Goal: Task Accomplishment & Management: Complete application form

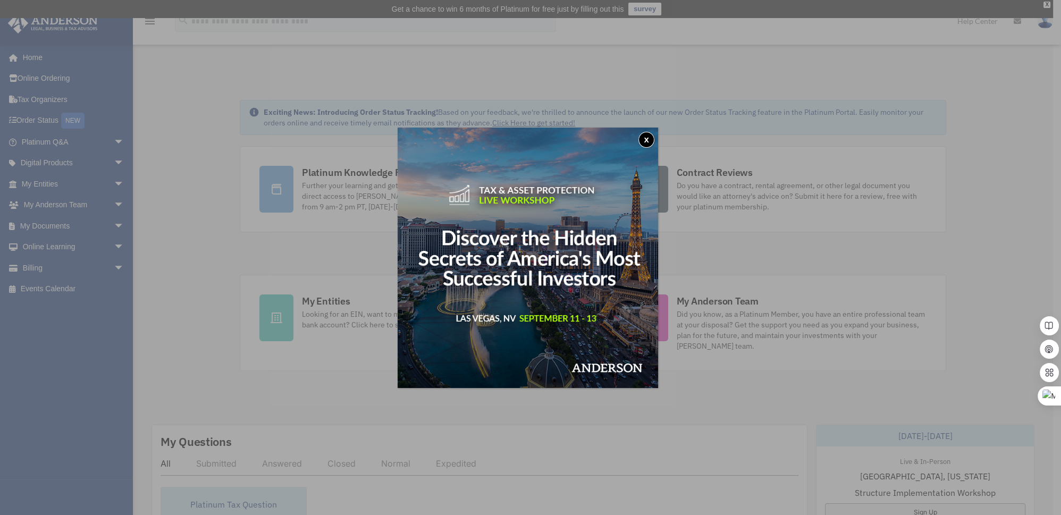
click at [648, 138] on button "x" at bounding box center [646, 140] width 16 height 16
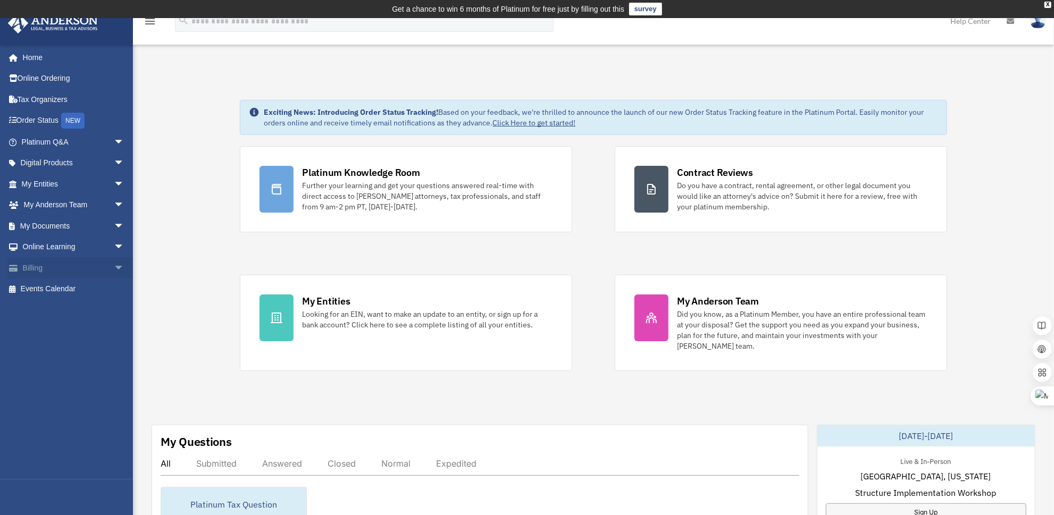
click at [114, 269] on span "arrow_drop_down" at bounding box center [124, 268] width 21 height 22
click at [114, 223] on span "arrow_drop_down" at bounding box center [124, 226] width 21 height 22
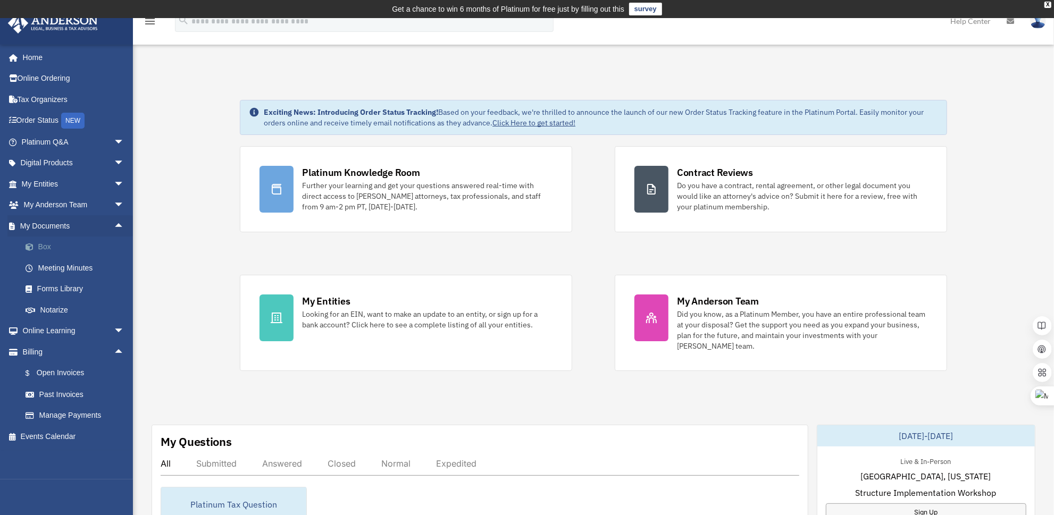
click at [61, 251] on link "Box" at bounding box center [77, 247] width 125 height 21
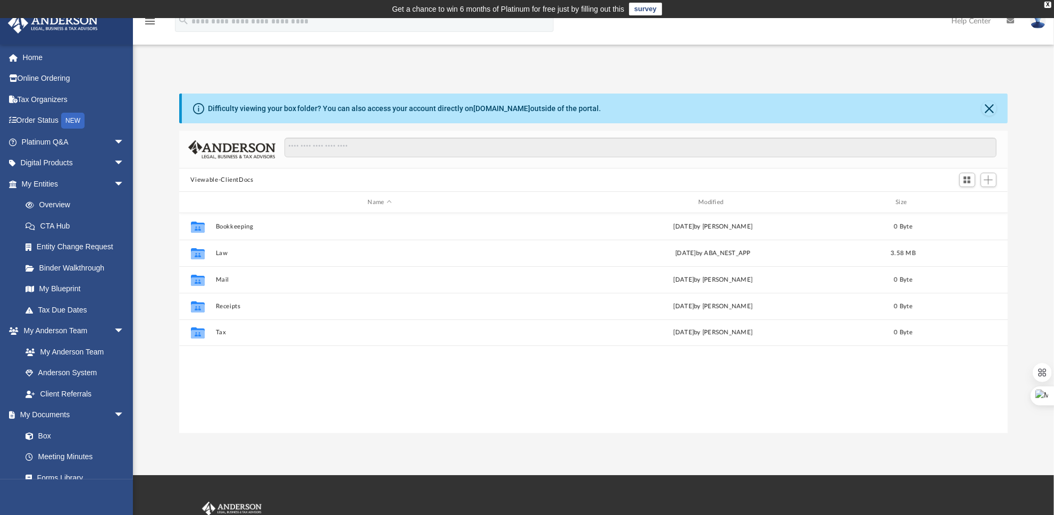
scroll to position [234, 821]
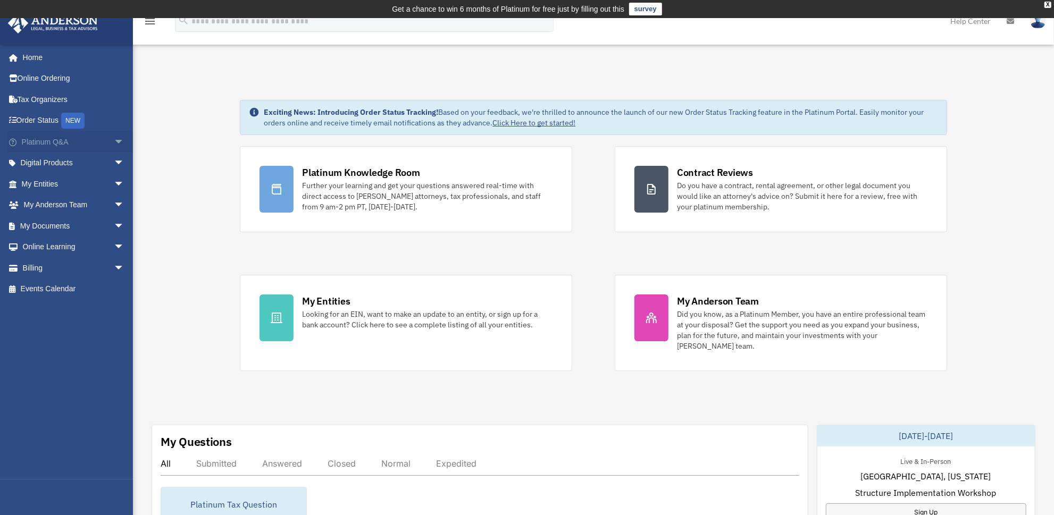
click at [114, 141] on span "arrow_drop_down" at bounding box center [124, 142] width 21 height 22
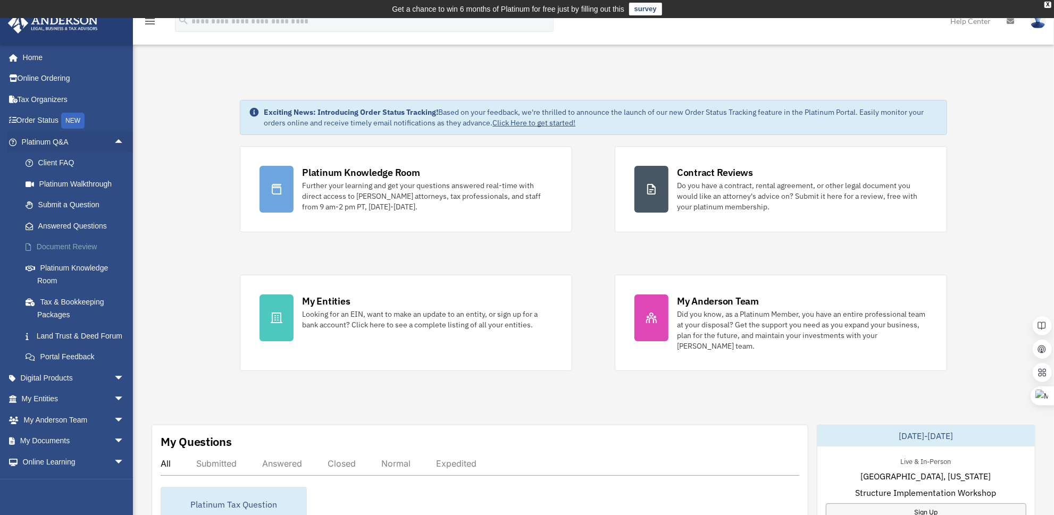
click at [75, 243] on link "Document Review" at bounding box center [77, 247] width 125 height 21
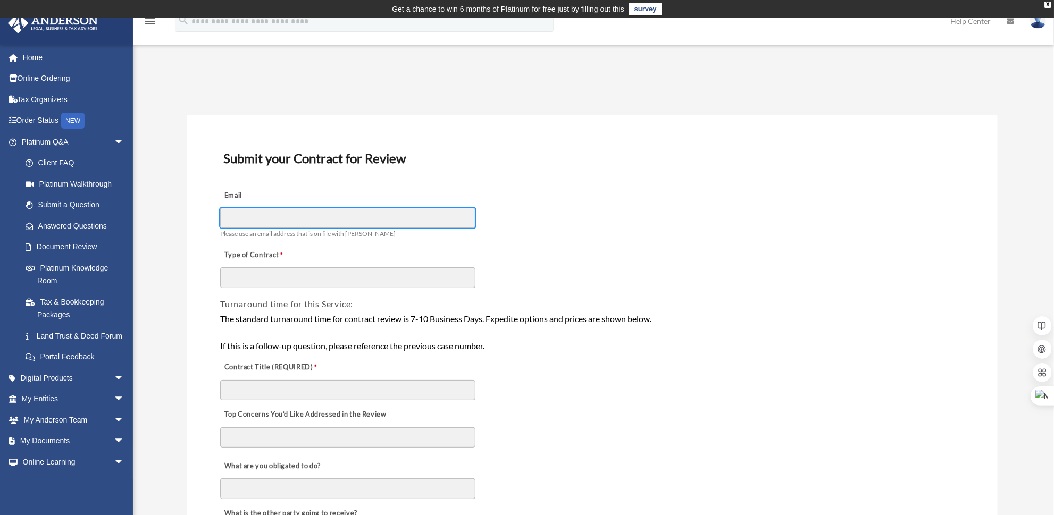
click at [289, 218] on input "Email" at bounding box center [347, 218] width 255 height 20
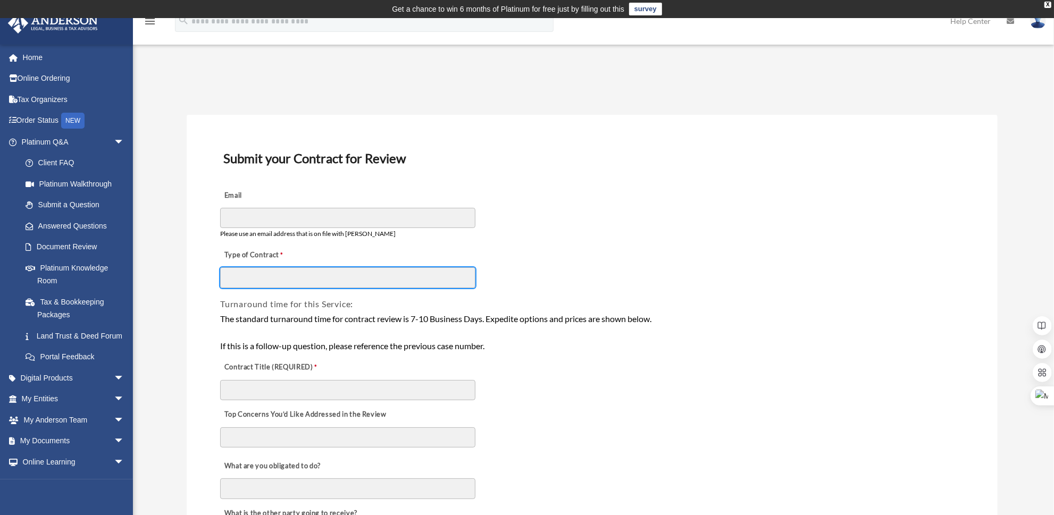
click at [233, 275] on input "Type of Contract" at bounding box center [347, 277] width 255 height 20
click at [1046, 4] on div "X" at bounding box center [1047, 5] width 7 height 6
